Goal: Book appointment/travel/reservation: Book appointment/travel/reservation

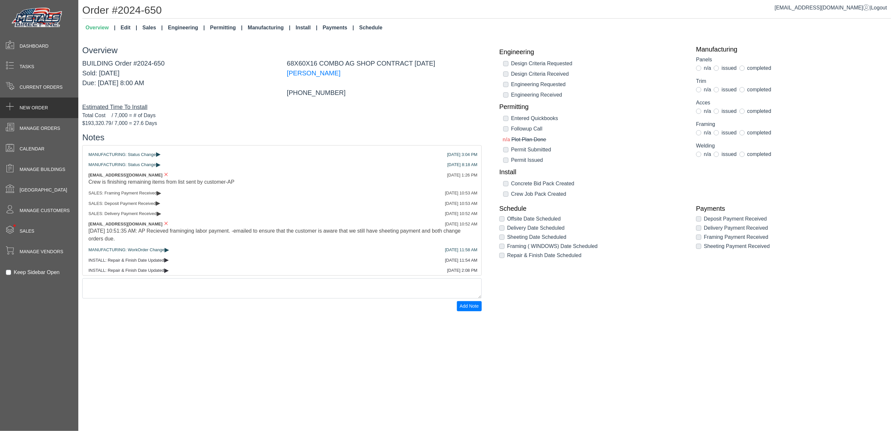
scroll to position [1395, 0]
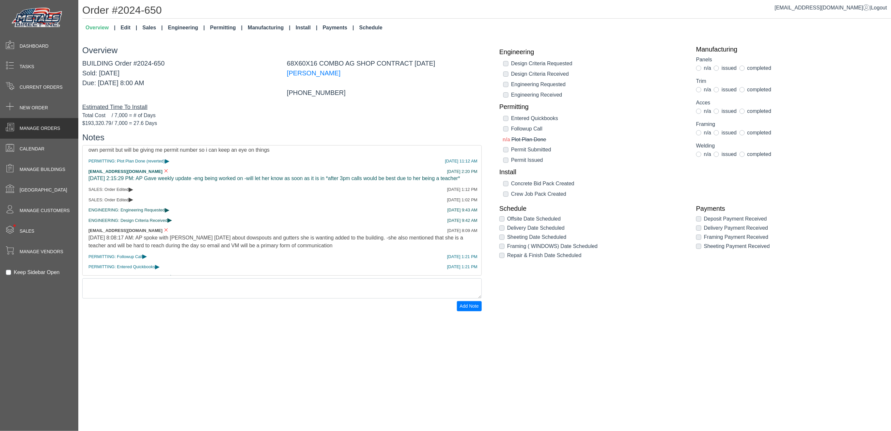
click at [59, 135] on div "Manage Orders" at bounding box center [39, 128] width 78 height 21
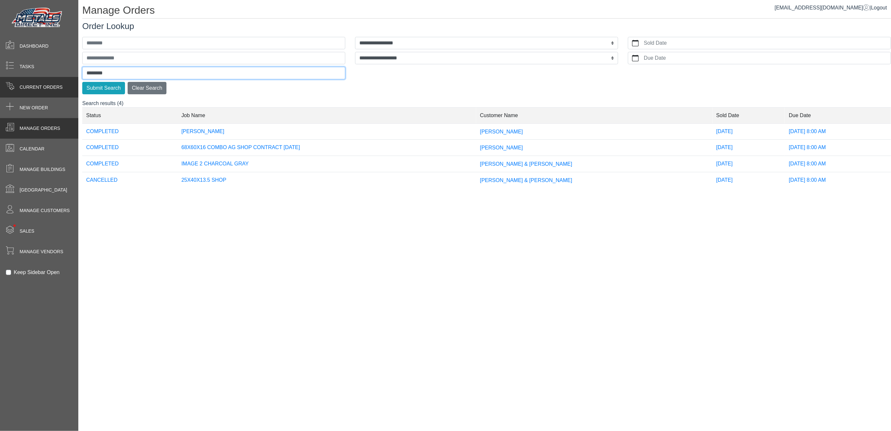
drag, startPoint x: 123, startPoint y: 77, endPoint x: 17, endPoint y: 88, distance: 106.5
click at [19, 0] on div "**********" at bounding box center [445, 0] width 891 height 0
click at [82, 82] on button "Submit Search" at bounding box center [103, 88] width 43 height 12
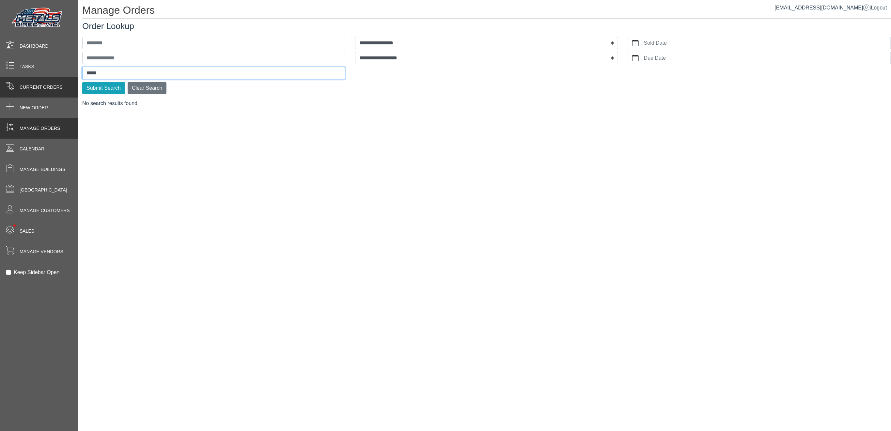
type input "*****"
click at [82, 82] on button "Submit Search" at bounding box center [103, 88] width 43 height 12
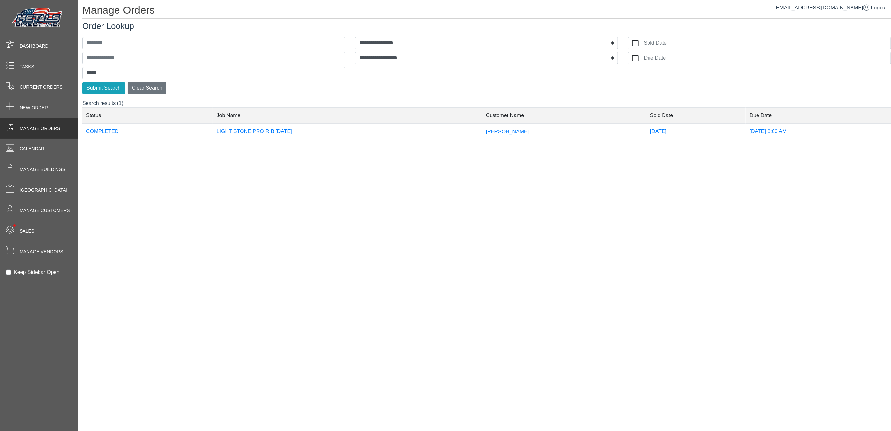
click at [309, 134] on td "LIGHT STONE PRO RIB [DATE]" at bounding box center [347, 131] width 269 height 16
click at [168, 73] on input "*****" at bounding box center [213, 73] width 263 height 12
click at [82, 82] on button "Submit Search" at bounding box center [103, 88] width 43 height 12
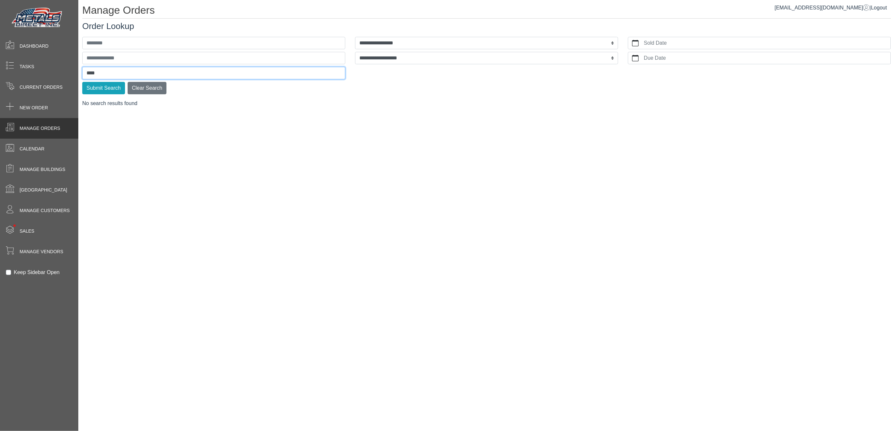
click at [82, 82] on button "Submit Search" at bounding box center [103, 88] width 43 height 12
type input "*"
type input "***"
click at [82, 82] on button "Submit Search" at bounding box center [103, 88] width 43 height 12
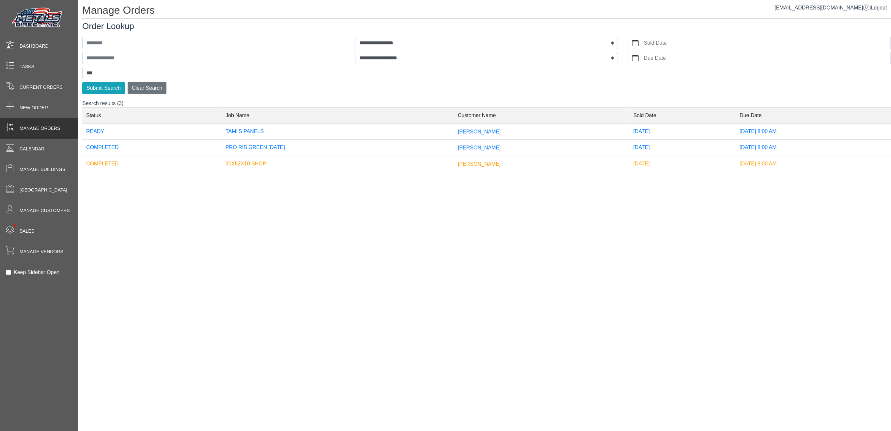
click at [275, 125] on td "TAMI'S PANELS" at bounding box center [338, 131] width 232 height 16
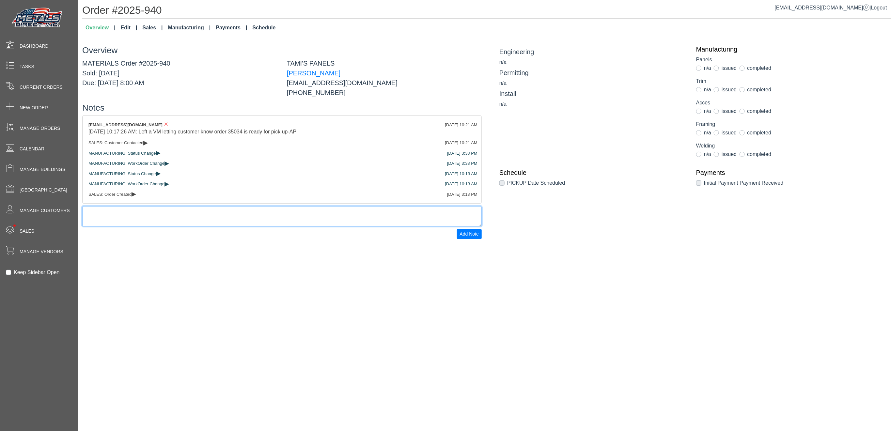
click at [205, 222] on textarea at bounding box center [281, 216] width 399 height 20
type textarea "**********"
click at [468, 237] on span "Add Note" at bounding box center [469, 233] width 19 height 5
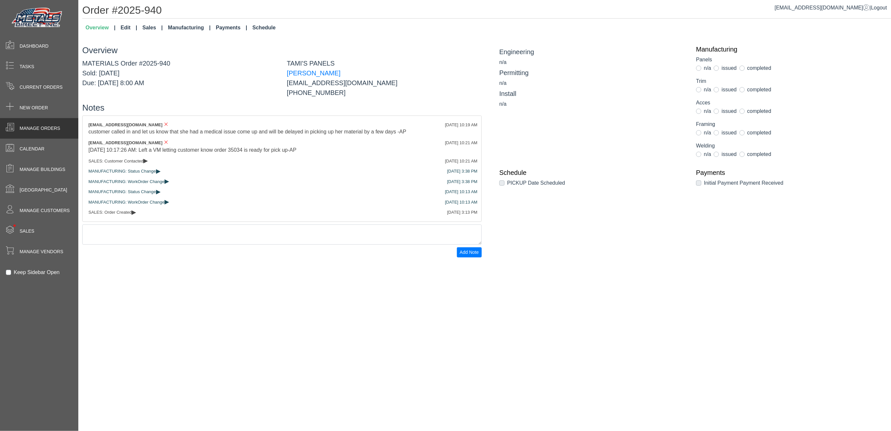
drag, startPoint x: 46, startPoint y: 140, endPoint x: 43, endPoint y: 134, distance: 7.0
click at [46, 140] on div "Calendar" at bounding box center [39, 149] width 78 height 21
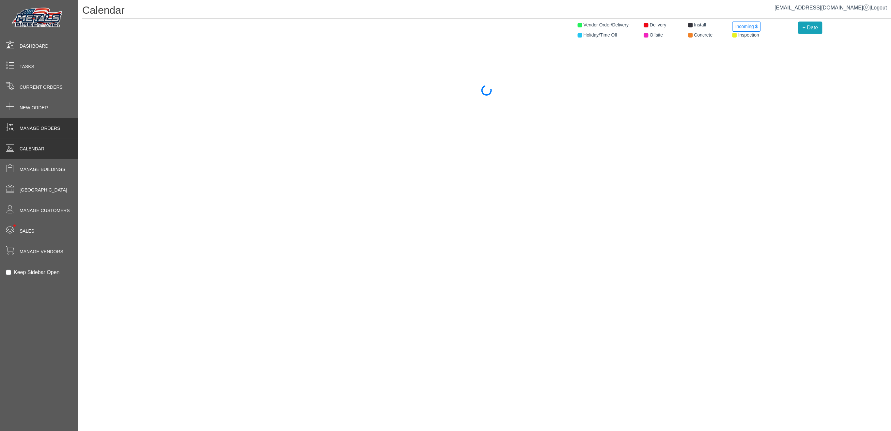
click at [43, 133] on div "Manage Orders" at bounding box center [39, 128] width 78 height 21
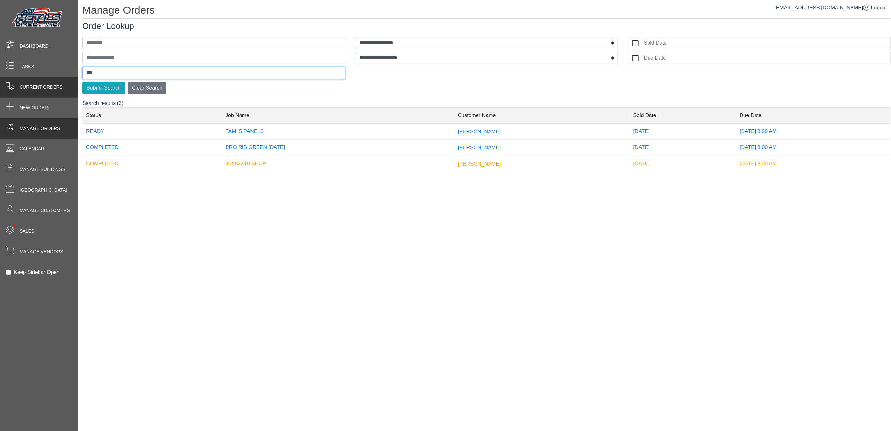
drag, startPoint x: 119, startPoint y: 71, endPoint x: 1, endPoint y: 80, distance: 118.5
click at [55, 0] on div "**********" at bounding box center [445, 0] width 891 height 0
click at [82, 82] on button "Submit Search" at bounding box center [103, 88] width 43 height 12
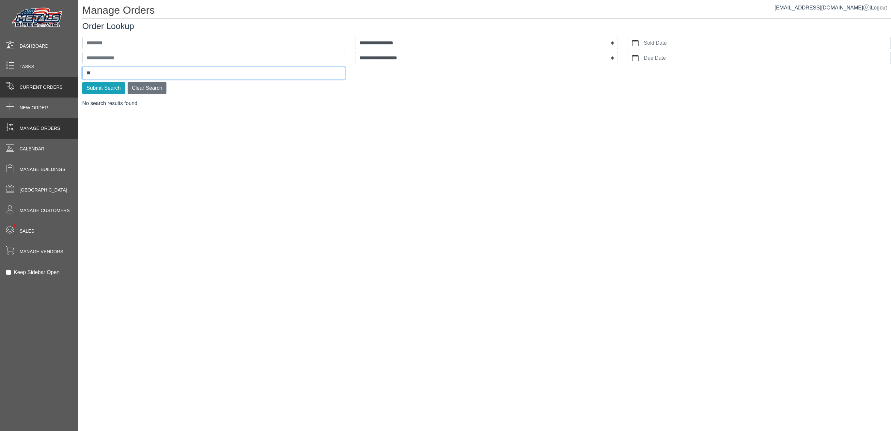
type input "*"
click at [82, 82] on button "Submit Search" at bounding box center [103, 88] width 43 height 12
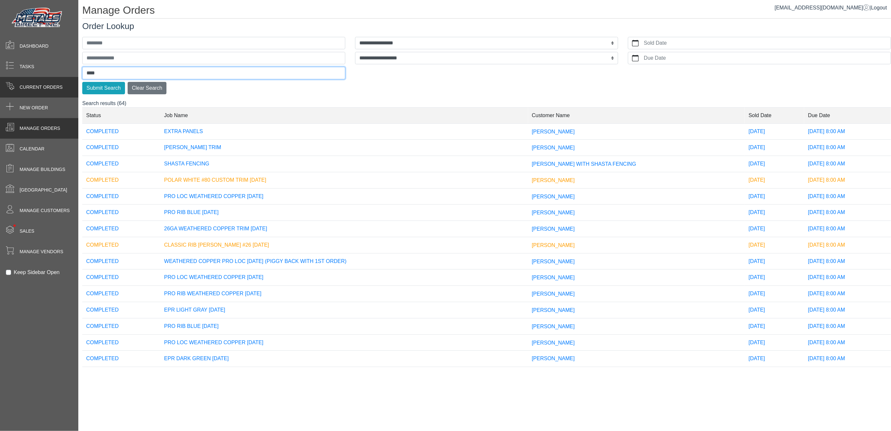
type input "*****"
drag, startPoint x: 111, startPoint y: 70, endPoint x: 1, endPoint y: 66, distance: 109.4
click at [37, 0] on div "**********" at bounding box center [445, 0] width 891 height 0
click at [63, 93] on div "Current Orders" at bounding box center [39, 87] width 78 height 21
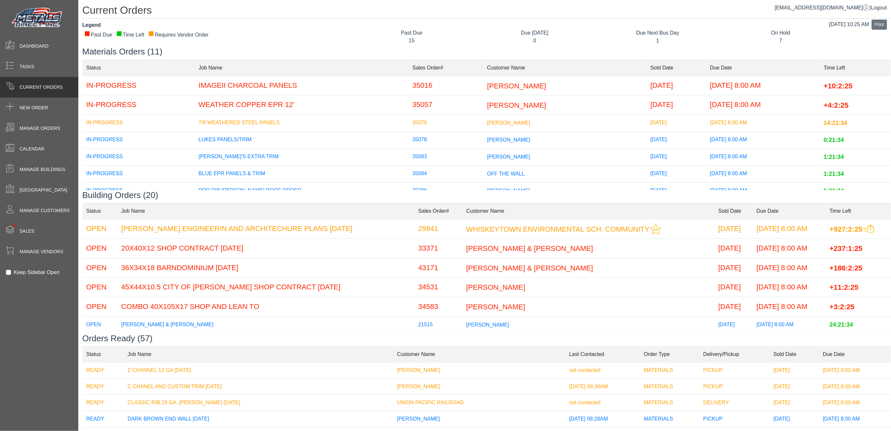
click at [519, 252] on span "[PERSON_NAME] & [PERSON_NAME]" at bounding box center [529, 249] width 127 height 8
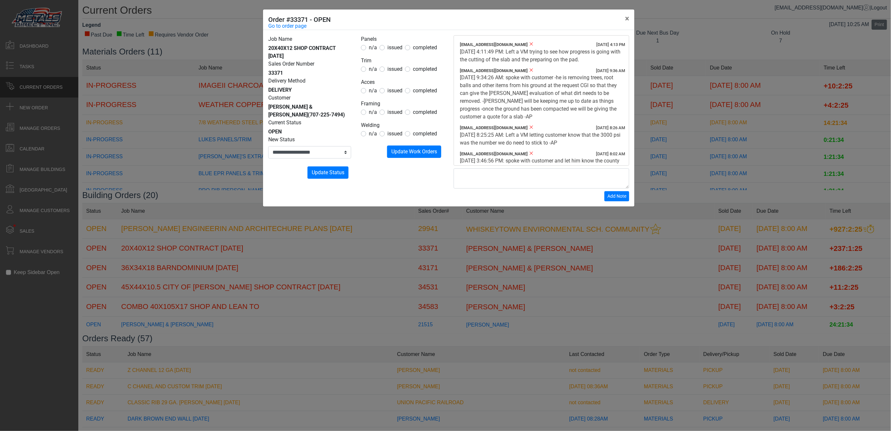
click at [497, 279] on div "**********" at bounding box center [445, 215] width 891 height 431
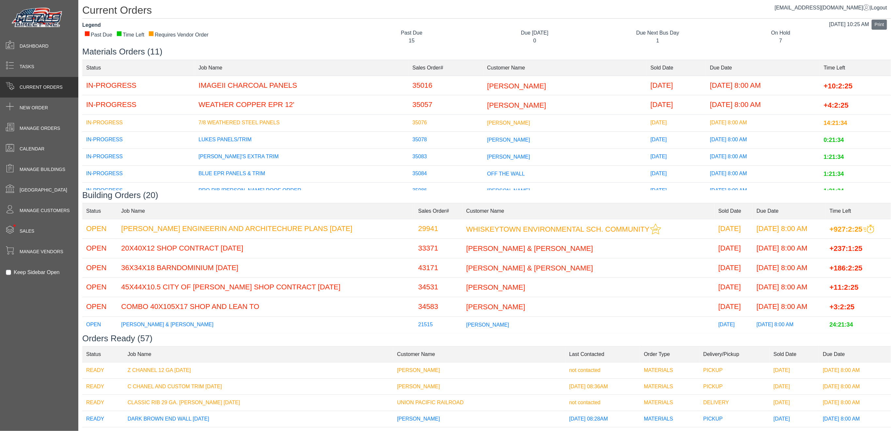
click at [494, 268] on span "[PERSON_NAME] & [PERSON_NAME]" at bounding box center [529, 268] width 127 height 8
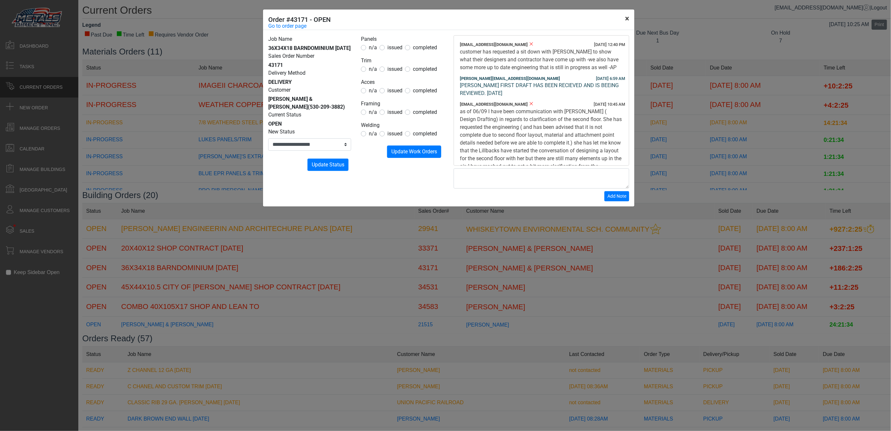
drag, startPoint x: 622, startPoint y: 18, endPoint x: 624, endPoint y: 20, distance: 3.5
click at [622, 18] on button "×" at bounding box center [627, 18] width 15 height 18
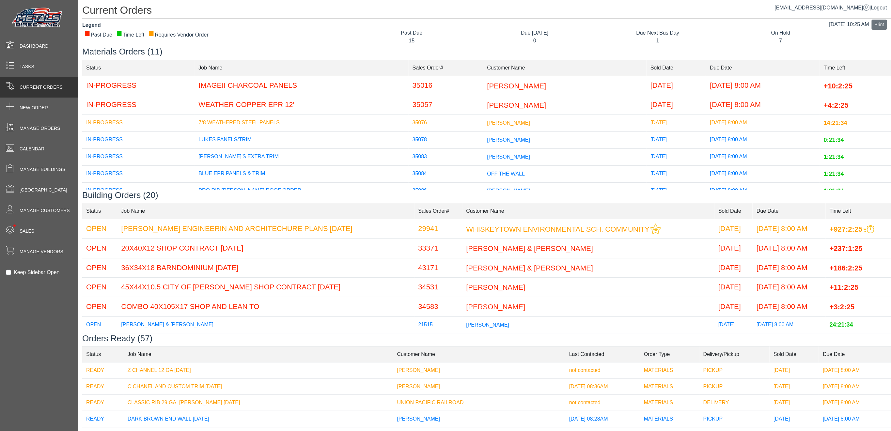
click at [468, 290] on span "[PERSON_NAME]" at bounding box center [495, 288] width 59 height 8
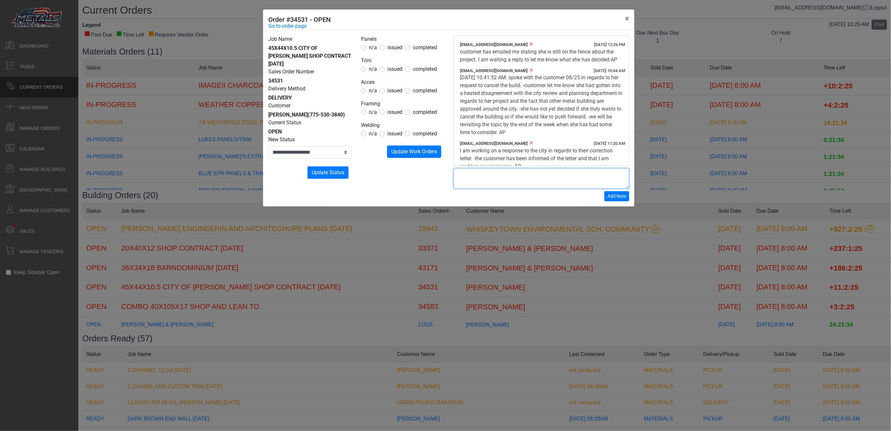
click at [524, 185] on textarea at bounding box center [541, 178] width 176 height 20
click at [587, 182] on textarea "**********" at bounding box center [541, 178] width 176 height 20
type textarea "**********"
drag, startPoint x: 619, startPoint y: 193, endPoint x: 623, endPoint y: 188, distance: 7.2
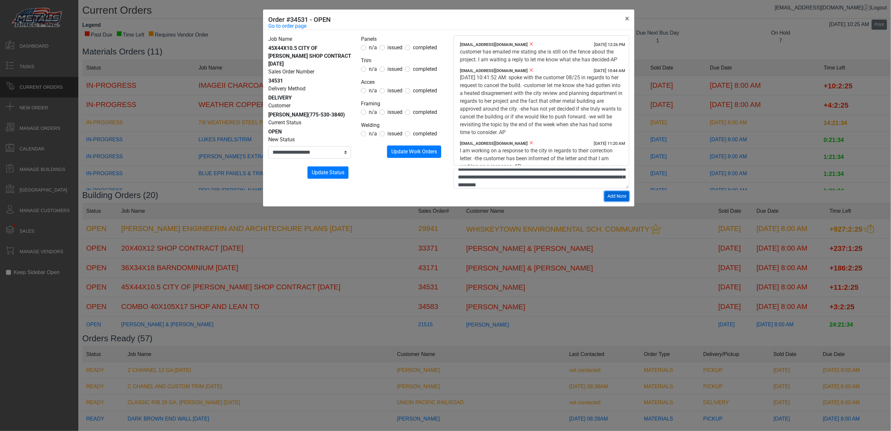
click at [622, 188] on form "**********" at bounding box center [541, 184] width 176 height 33
click at [612, 200] on button "Add Note" at bounding box center [616, 196] width 25 height 10
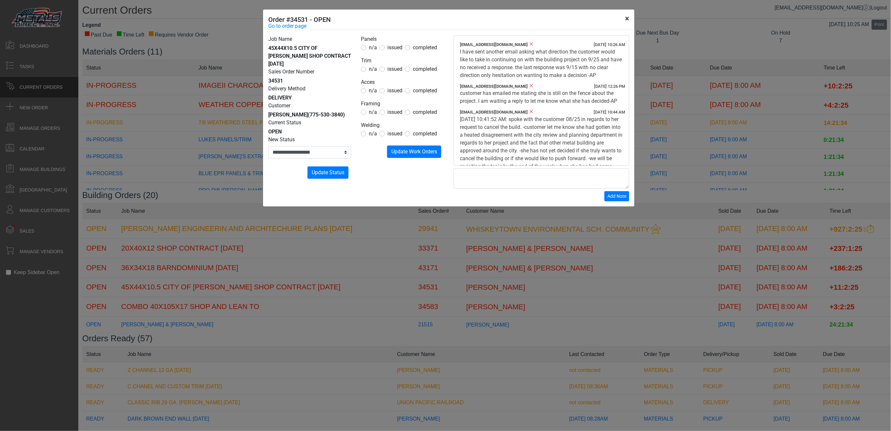
click at [623, 22] on button "×" at bounding box center [627, 18] width 15 height 18
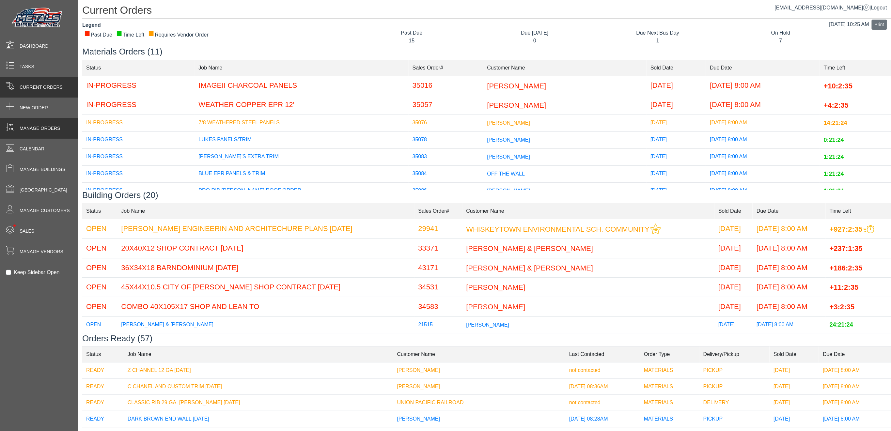
click at [45, 127] on span "Manage Orders" at bounding box center [40, 128] width 40 height 7
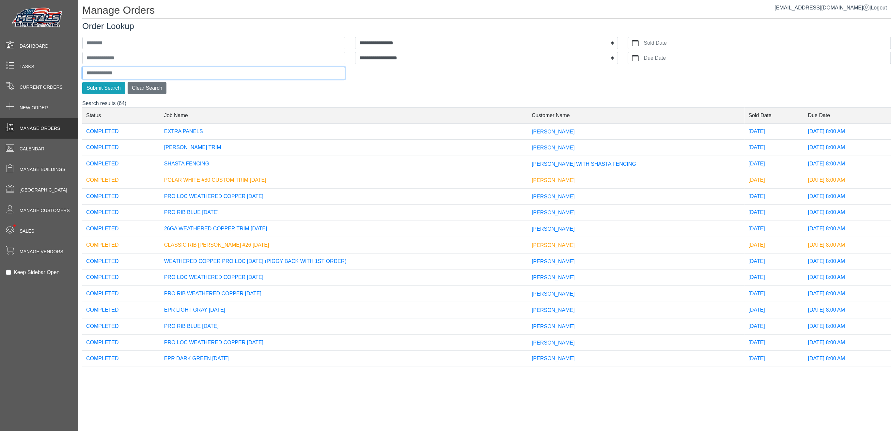
click at [123, 75] on input "text" at bounding box center [213, 73] width 263 height 12
type input "***"
click at [82, 82] on button "Submit Search" at bounding box center [103, 88] width 43 height 12
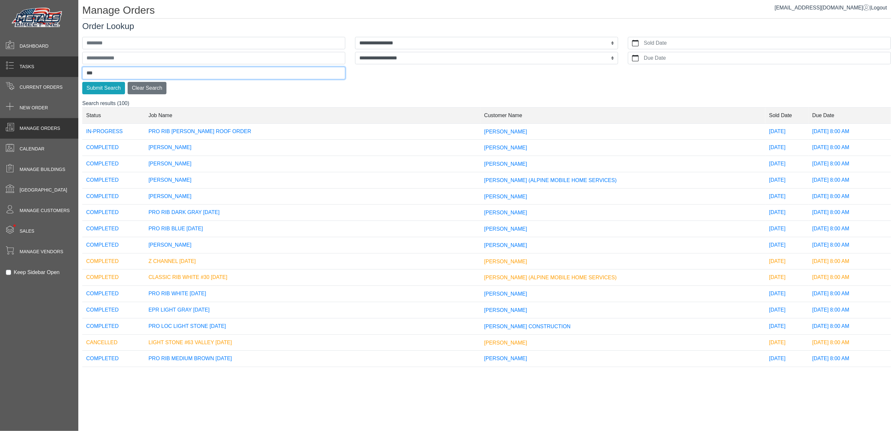
drag, startPoint x: 114, startPoint y: 75, endPoint x: 69, endPoint y: 75, distance: 44.4
click at [79, 74] on div "*** Submit Search Clear Search" at bounding box center [213, 64] width 273 height 60
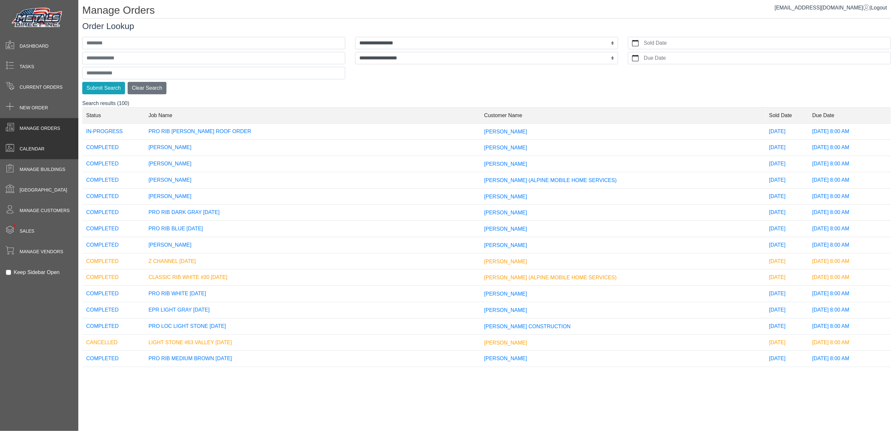
click at [50, 156] on div "Calendar" at bounding box center [39, 149] width 78 height 21
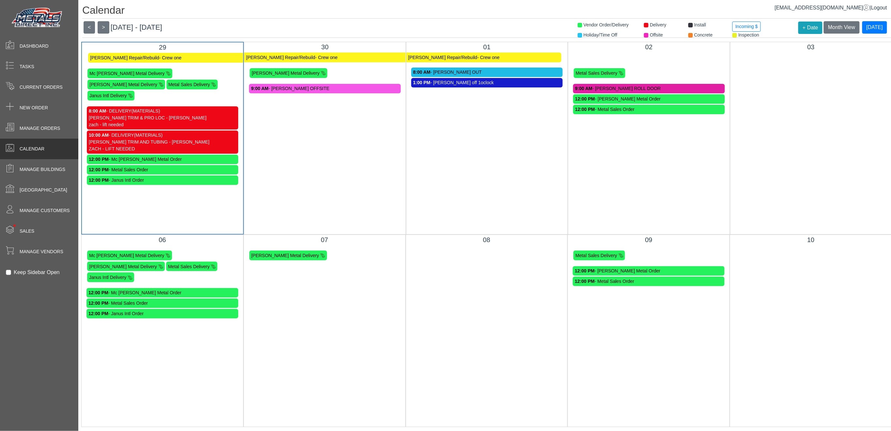
click at [180, 146] on div "ZACH - LIFT NEEDED" at bounding box center [162, 149] width 147 height 7
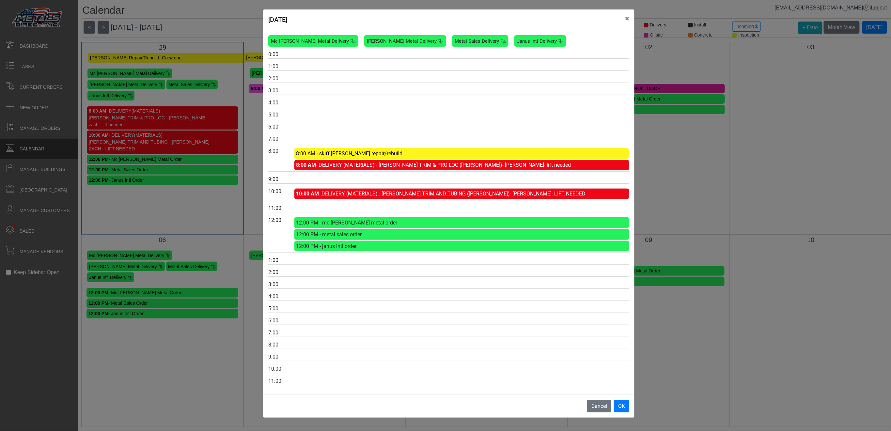
click at [416, 197] on link "10:00 AM - DELIVERY (MATERIALS) - [PERSON_NAME] TRIM AND TUBING ([PERSON_NAME])…" at bounding box center [440, 194] width 289 height 6
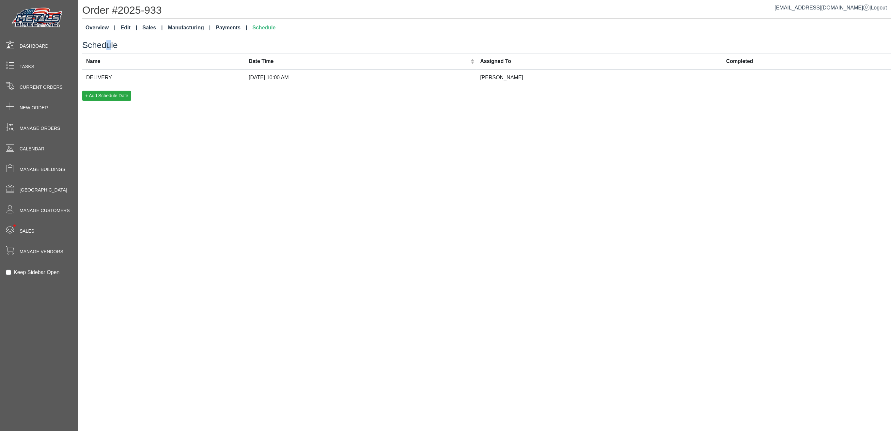
click at [106, 35] on div "Order #2025-933 Overview Edit Sales Manufacturing Payments Schedule Schedule Na…" at bounding box center [484, 52] width 812 height 105
click at [90, 28] on link "Overview" at bounding box center [100, 27] width 35 height 13
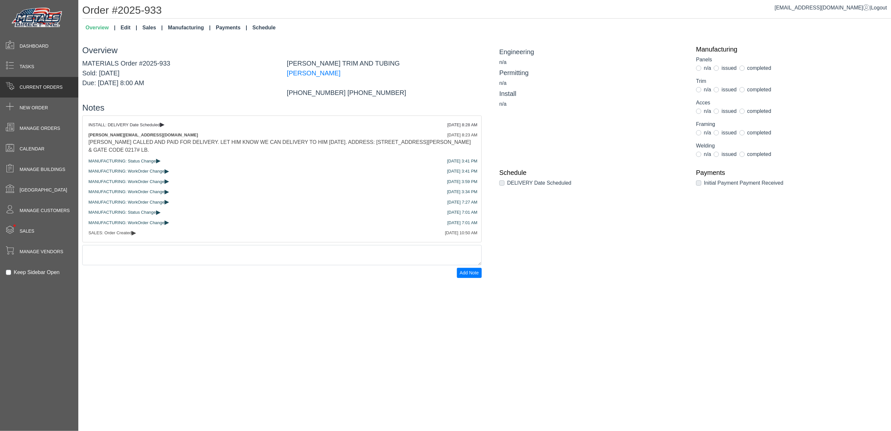
click at [43, 86] on span "Current Orders" at bounding box center [41, 87] width 43 height 7
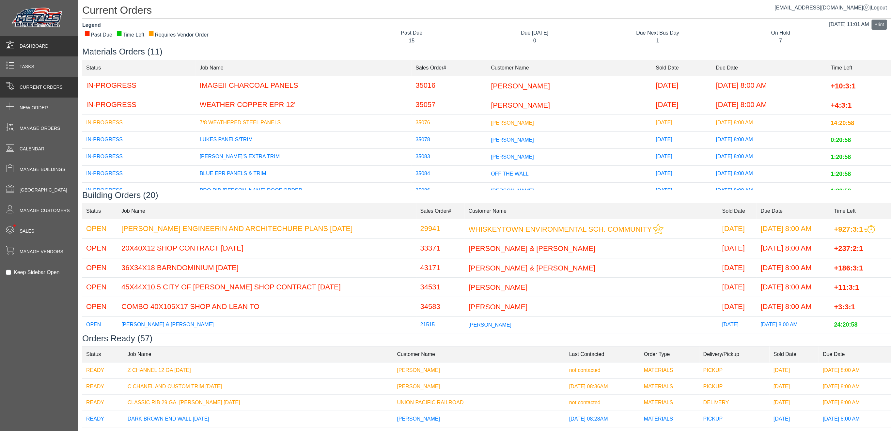
click at [65, 52] on div "Dashboard" at bounding box center [39, 46] width 78 height 21
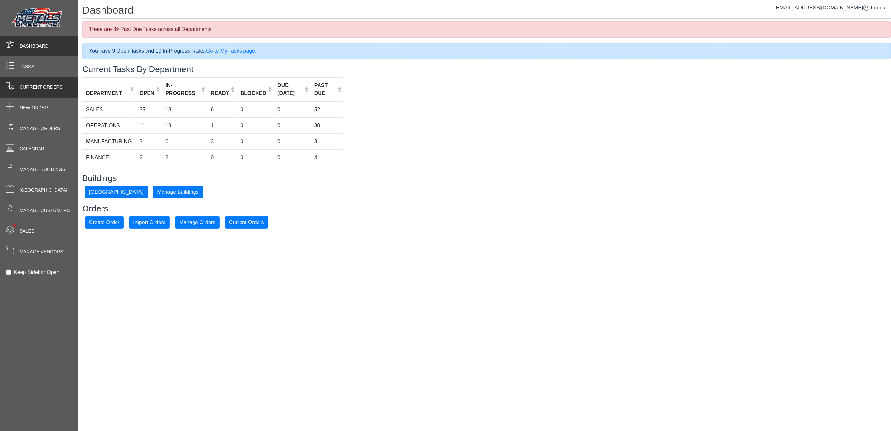
click at [45, 90] on span "Current Orders" at bounding box center [41, 87] width 43 height 7
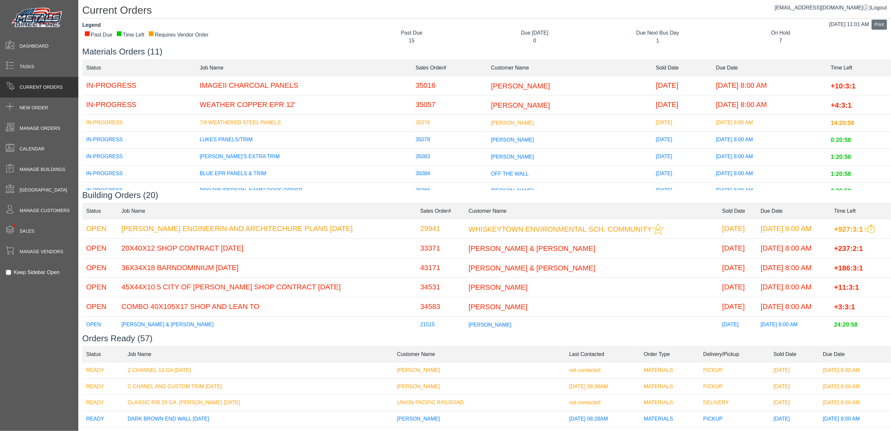
click at [513, 91] on td "[PERSON_NAME]" at bounding box center [569, 86] width 165 height 20
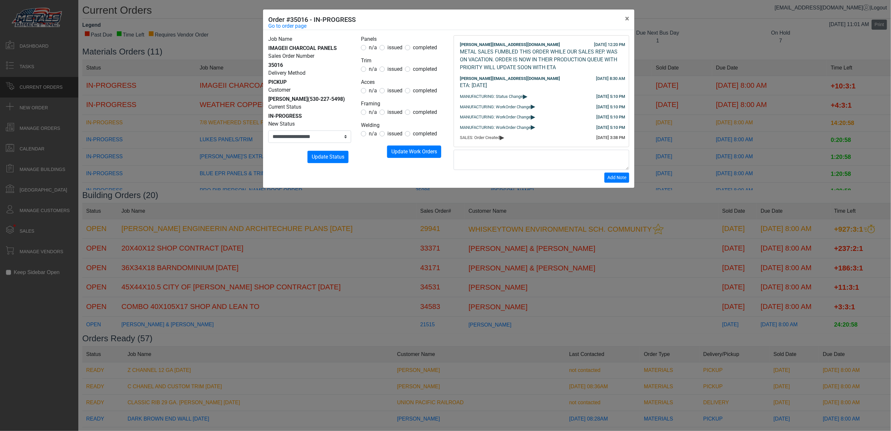
drag, startPoint x: 127, startPoint y: 147, endPoint x: 133, endPoint y: 147, distance: 6.2
click at [131, 148] on div "**********" at bounding box center [445, 215] width 891 height 431
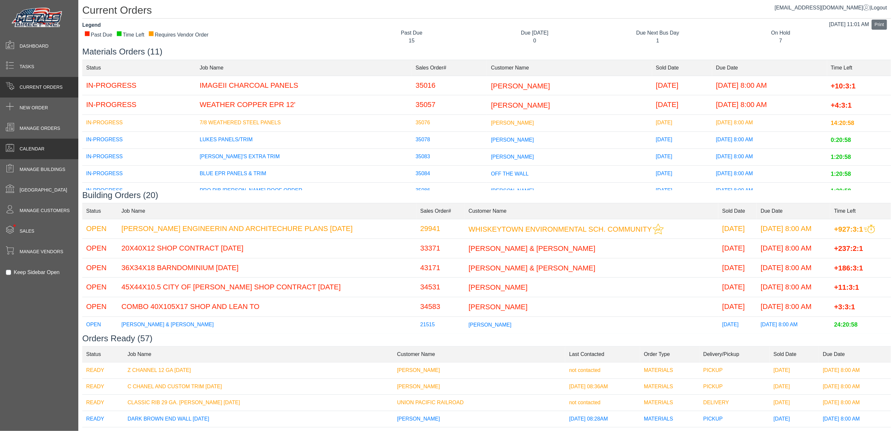
click at [45, 152] on div "Calendar" at bounding box center [39, 149] width 78 height 21
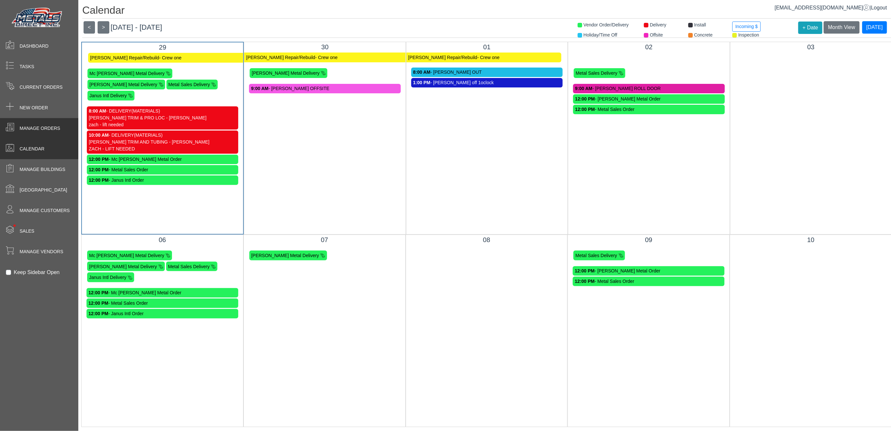
click at [74, 128] on div "Manage Orders" at bounding box center [39, 128] width 78 height 21
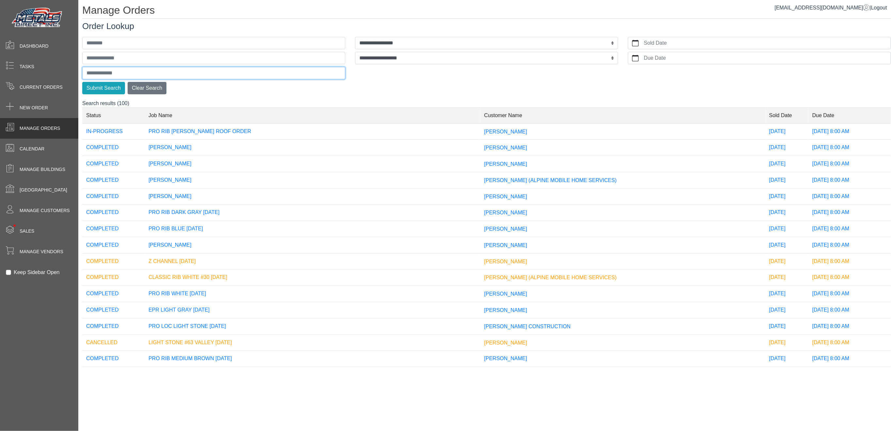
click at [102, 70] on input "text" at bounding box center [213, 73] width 263 height 12
click at [82, 82] on button "Submit Search" at bounding box center [103, 88] width 43 height 12
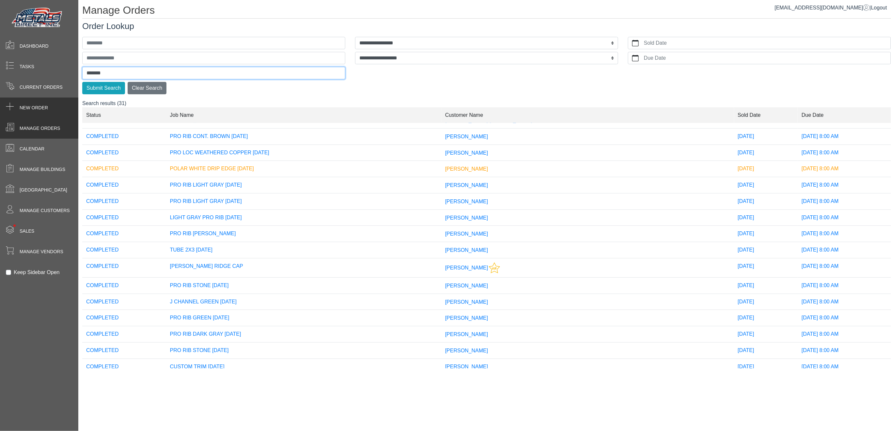
scroll to position [261, 0]
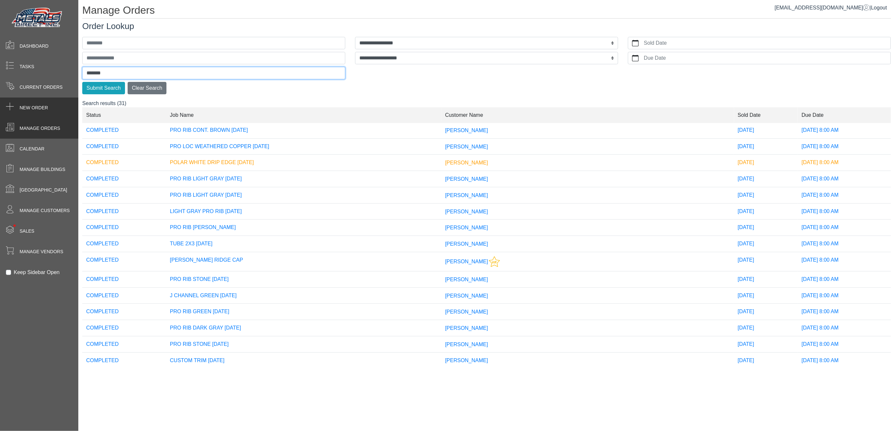
drag, startPoint x: 96, startPoint y: 77, endPoint x: 47, endPoint y: 102, distance: 54.6
click at [56, 0] on div "**********" at bounding box center [445, 0] width 891 height 0
click at [82, 82] on button "Submit Search" at bounding box center [103, 88] width 43 height 12
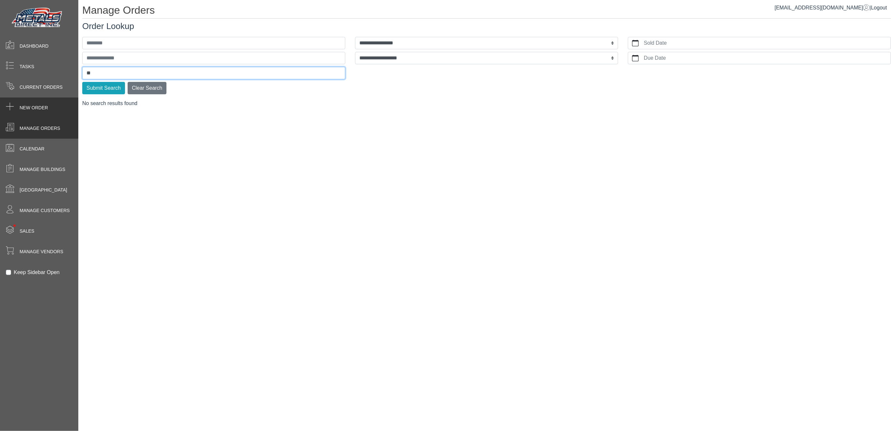
type input "*"
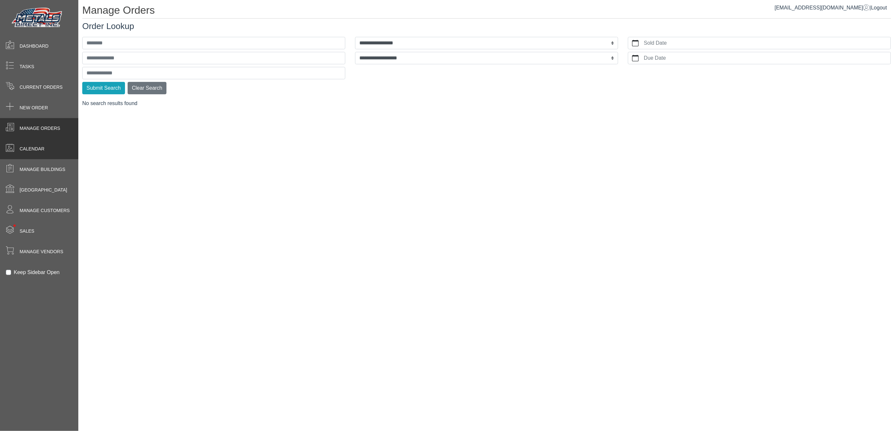
click at [46, 149] on div "Calendar" at bounding box center [39, 149] width 78 height 21
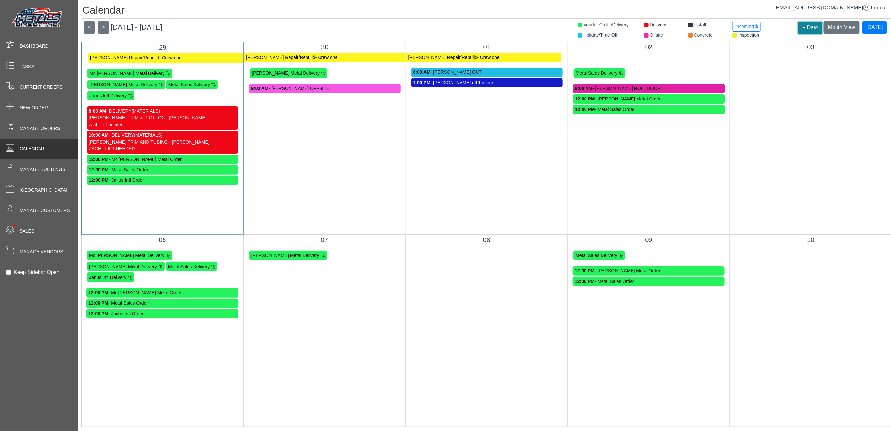
click at [803, 25] on button "+ Date" at bounding box center [810, 28] width 24 height 12
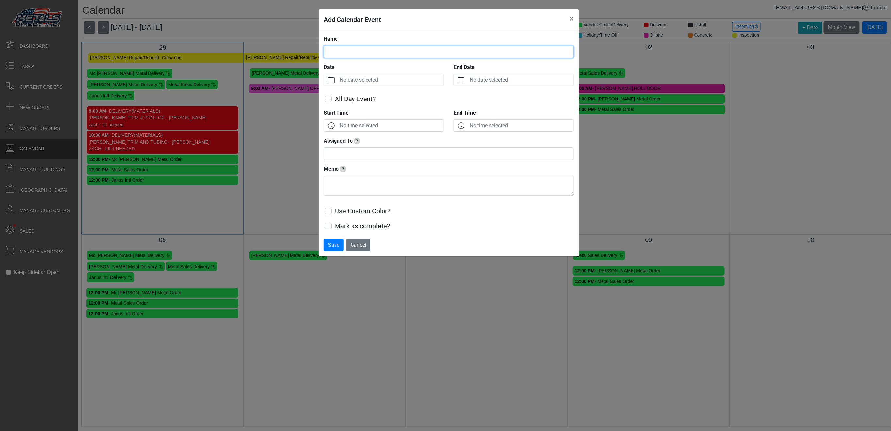
click at [400, 52] on input "Name" at bounding box center [449, 52] width 250 height 12
type input "*"
type input "**********"
click at [362, 82] on label "No date selected" at bounding box center [390, 80] width 105 height 12
click at [338, 82] on button "Date" at bounding box center [331, 80] width 14 height 12
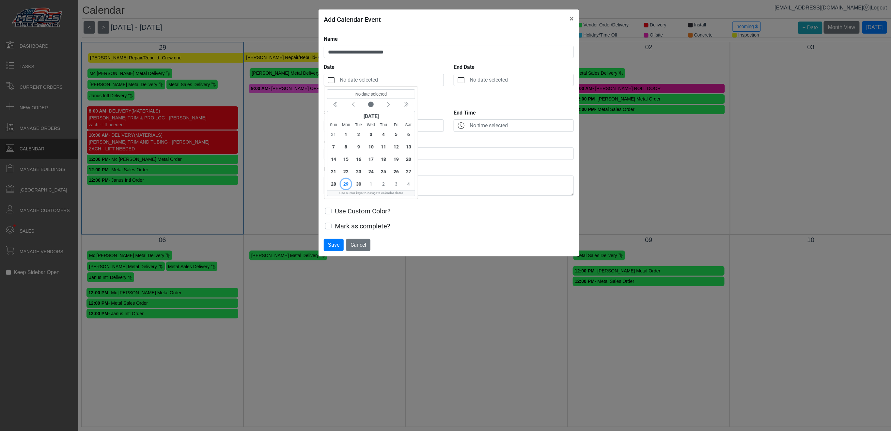
drag, startPoint x: 375, startPoint y: 186, endPoint x: 376, endPoint y: 182, distance: 3.7
click at [376, 184] on span "1" at bounding box center [371, 184] width 10 height 10
drag, startPoint x: 377, startPoint y: 123, endPoint x: 377, endPoint y: 118, distance: 5.3
click at [378, 121] on label "No time selected" at bounding box center [390, 126] width 105 height 12
click at [338, 121] on button "Start Time" at bounding box center [331, 126] width 14 height 12
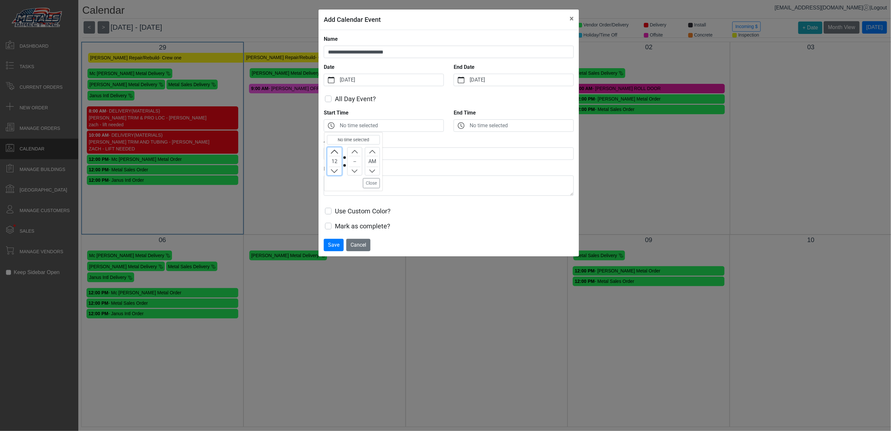
click at [336, 153] on icon "chevron up" at bounding box center [334, 152] width 6 height 6
drag, startPoint x: 343, startPoint y: 175, endPoint x: 336, endPoint y: 173, distance: 6.8
click at [342, 175] on div "12 -- AM" at bounding box center [353, 161] width 53 height 28
click at [336, 173] on icon "chevron up" at bounding box center [334, 171] width 6 height 6
click at [338, 173] on button "Decrement" at bounding box center [334, 171] width 14 height 8
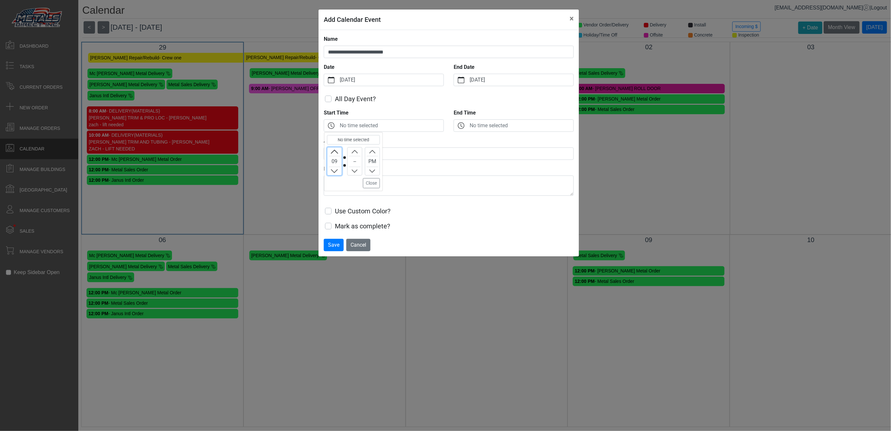
click at [338, 174] on button "Decrement" at bounding box center [334, 171] width 14 height 8
drag, startPoint x: 350, startPoint y: 149, endPoint x: 353, endPoint y: 153, distance: 4.9
click at [352, 154] on button "Increment" at bounding box center [354, 151] width 14 height 8
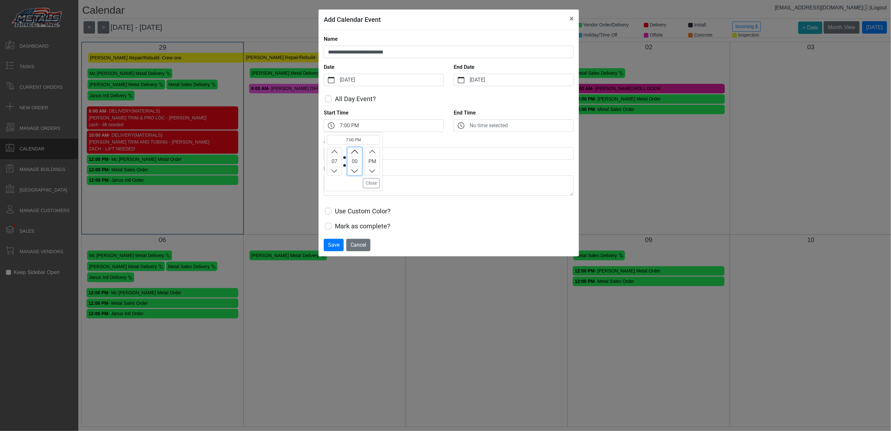
click at [356, 151] on icon "chevron up" at bounding box center [355, 152] width 6 height 6
click at [373, 150] on icon "chevron up" at bounding box center [372, 152] width 6 height 6
click at [360, 152] on button "Increment" at bounding box center [354, 151] width 14 height 8
click at [361, 150] on button "Increment" at bounding box center [354, 151] width 14 height 8
click at [361, 149] on button "Increment" at bounding box center [354, 151] width 14 height 8
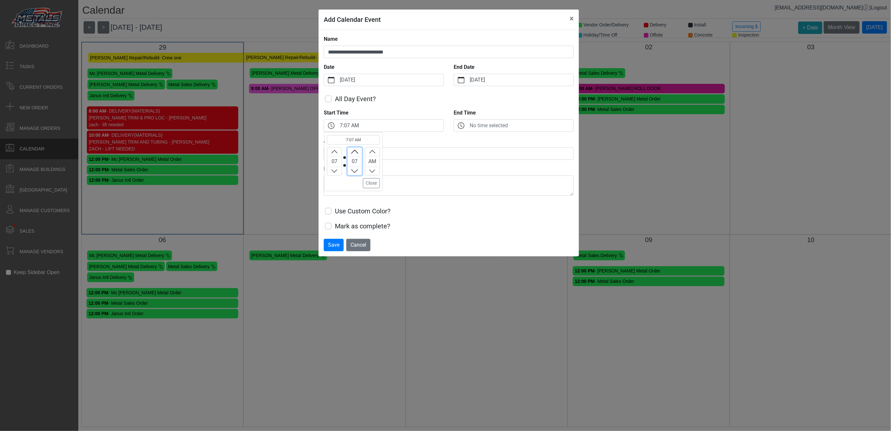
click at [360, 149] on button "Increment" at bounding box center [354, 151] width 14 height 8
click at [360, 148] on button "Increment" at bounding box center [354, 151] width 14 height 8
click at [360, 149] on button "Increment" at bounding box center [354, 151] width 14 height 8
click at [359, 150] on button "Increment" at bounding box center [354, 151] width 14 height 8
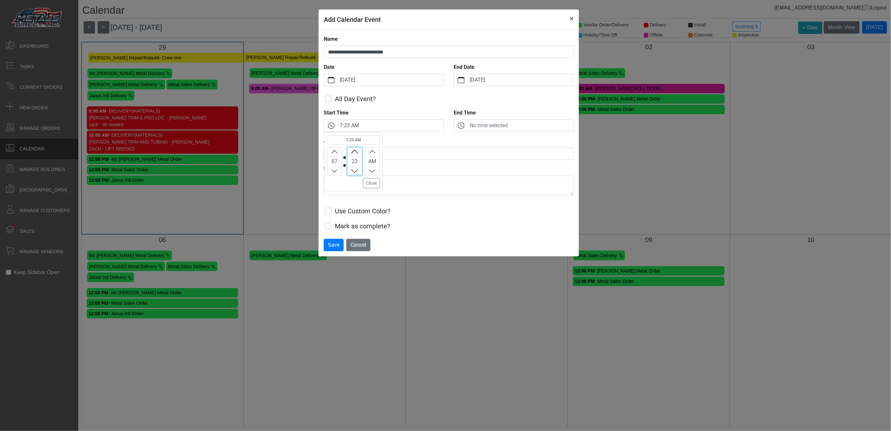
click at [359, 150] on button "Increment" at bounding box center [354, 151] width 14 height 8
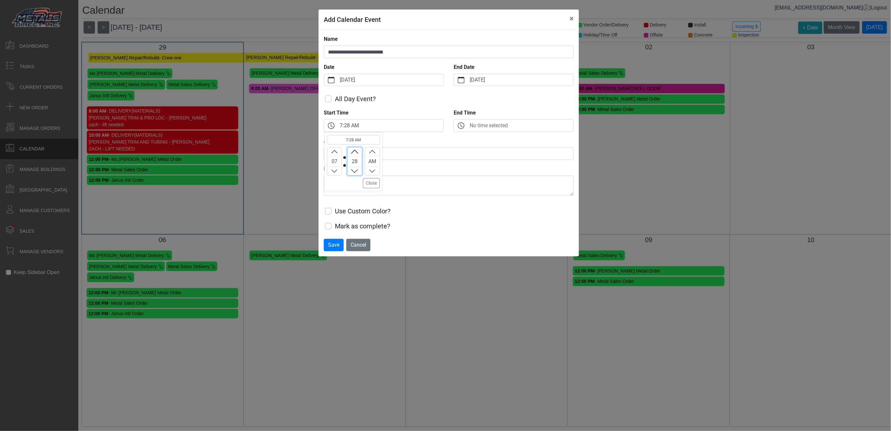
click at [359, 151] on button "Increment" at bounding box center [354, 151] width 14 height 8
click at [357, 151] on button "Increment" at bounding box center [354, 151] width 14 height 8
drag, startPoint x: 366, startPoint y: 186, endPoint x: 366, endPoint y: 178, distance: 7.5
click at [367, 186] on button "Close" at bounding box center [371, 183] width 17 height 10
click at [353, 153] on input "Assigned To ?" at bounding box center [449, 153] width 250 height 12
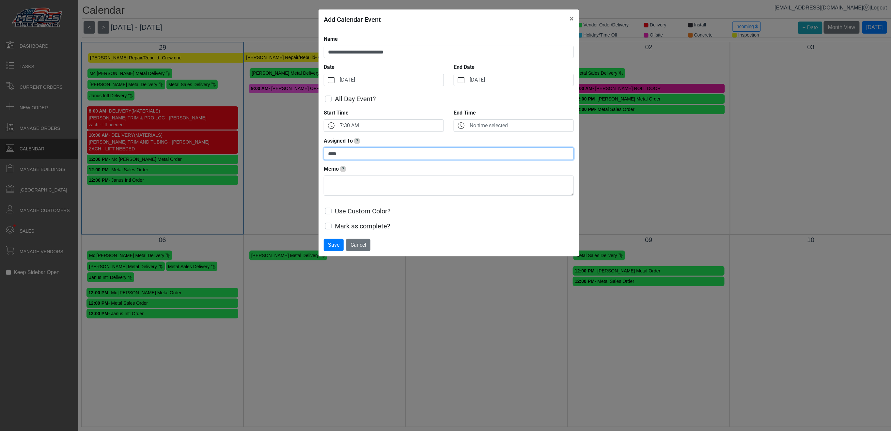
type input "****"
type textarea "**********"
drag, startPoint x: 335, startPoint y: 247, endPoint x: 337, endPoint y: 255, distance: 8.1
click at [333, 252] on div "**********" at bounding box center [448, 143] width 260 height 226
click at [336, 245] on span "Save" at bounding box center [333, 245] width 11 height 6
